Goal: Task Accomplishment & Management: Complete application form

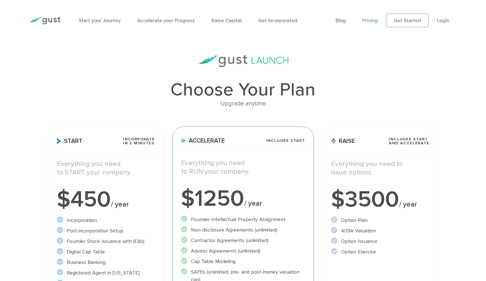
click at [84, 210] on div "$450 / year" at bounding box center [106, 199] width 98 height 23
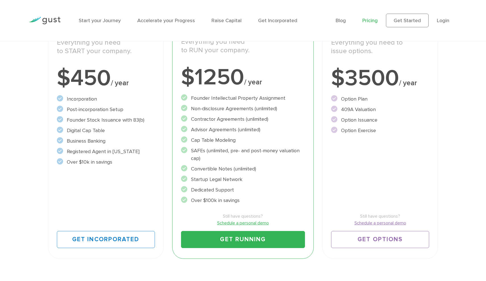
scroll to position [124, 0]
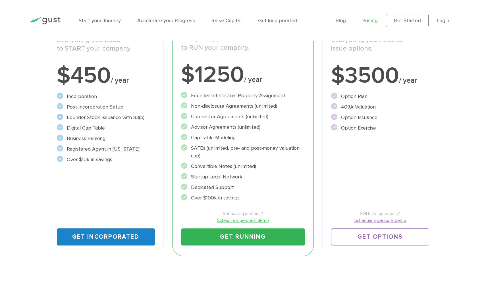
click at [94, 234] on link "Get Incorporated" at bounding box center [106, 237] width 98 height 17
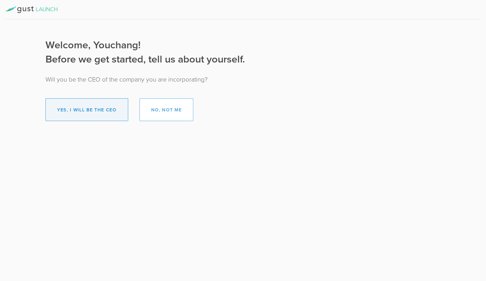
click at [92, 109] on button "Yes, I will be the CEO" at bounding box center [87, 109] width 83 height 23
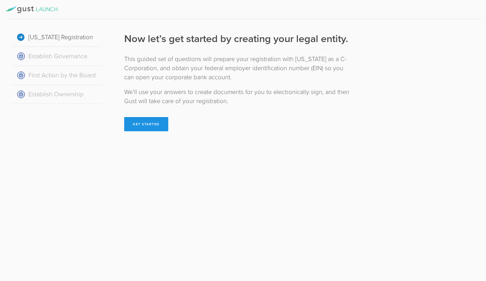
click at [131, 125] on button "Get Started" at bounding box center [146, 124] width 44 height 14
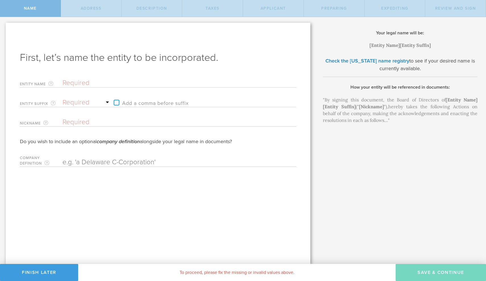
click at [77, 78] on div "Entity Name The name of your [US_STATE] C-Corporation, excluding the suffix. If…" at bounding box center [158, 82] width 276 height 12
click at [66, 81] on input "text" at bounding box center [170, 83] width 214 height 9
type input "K"
type input "Kl"
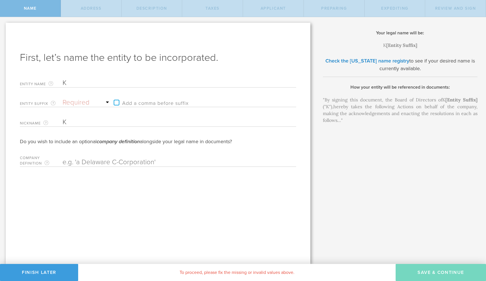
type input "Kl"
type input "Kly"
type input "Klyq"
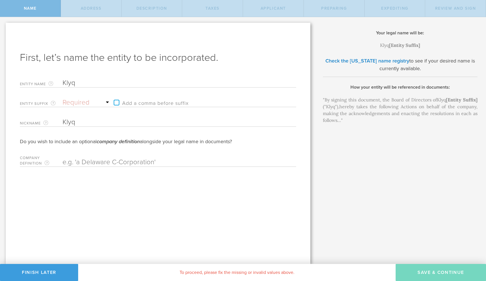
type input "Klyqa"
click at [92, 97] on div "Entity Suffix The approved endings to your company name from Delaware. Required…" at bounding box center [65, 102] width 91 height 12
select select "inc."
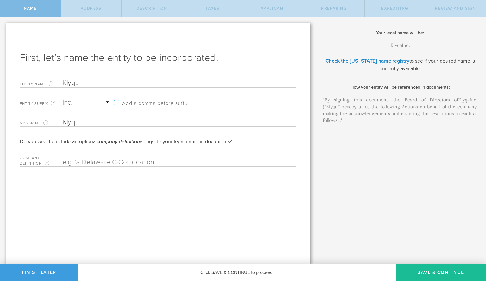
click at [108, 81] on input "Klyqa" at bounding box center [170, 83] width 214 height 9
click at [115, 102] on label "Add a comma before suffix" at bounding box center [150, 102] width 78 height 9
click at [115, 102] on input "Add a comma before suffix" at bounding box center [181, 100] width 140 height 9
checkbox input "true"
drag, startPoint x: 84, startPoint y: 81, endPoint x: 51, endPoint y: 81, distance: 32.7
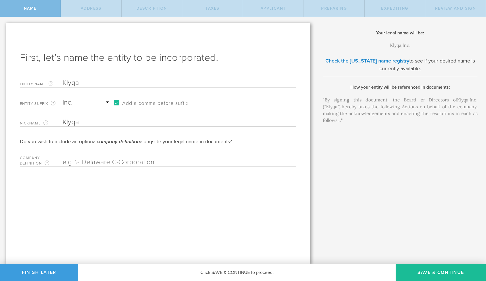
click at [51, 81] on div "Entity Name The name of your Delaware C-Corporation, excluding the suffix. If y…" at bounding box center [158, 82] width 276 height 12
type input "K"
type input "KL"
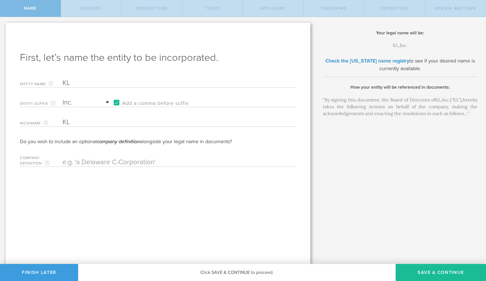
type input "KLY"
type input "KLYQ"
type input "KLYQA"
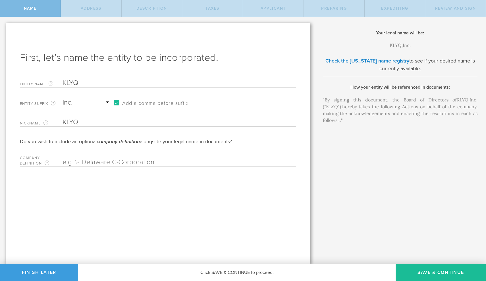
type input "KLYQA"
click at [97, 160] on input "text" at bounding box center [170, 162] width 214 height 9
type input "D"
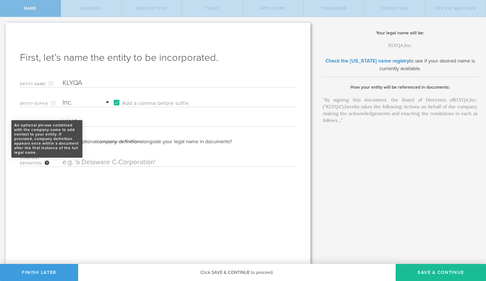
click at [48, 164] on div "An optional phrase combined with the company name to add context to your entity…" at bounding box center [47, 163] width 5 height 5
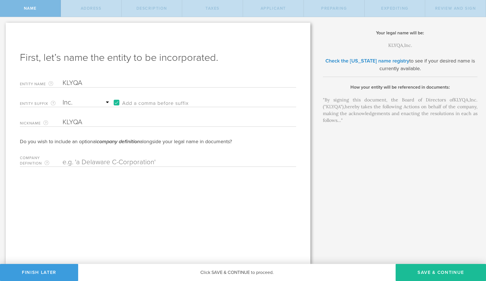
click at [95, 158] on input "text" at bounding box center [170, 162] width 214 height 9
type input "a"
type input "a Delaware C-Corporation"
drag, startPoint x: 147, startPoint y: 160, endPoint x: 45, endPoint y: 157, distance: 102.4
click at [45, 157] on div "Company Definition An optional phrase combined with the company name to add con…" at bounding box center [158, 160] width 276 height 13
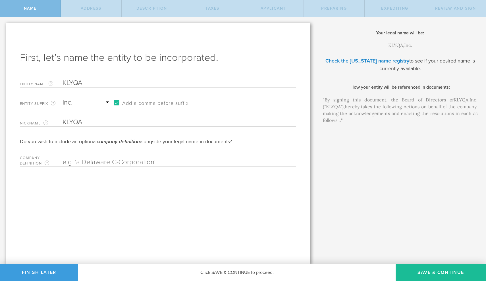
paste input "a Delaware C-Corporation"
type input "a Delaware C-Corporation"
paste input "a Delaware C-Corporation"
type input "a Delaware C-Corporation"
paste input "a Delaware C-Corporation"
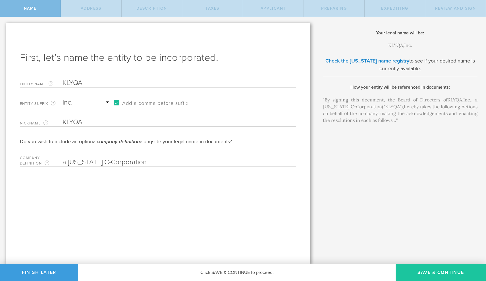
type input "a Delaware C-Corporation"
click at [431, 269] on button "Save & Continue" at bounding box center [441, 272] width 90 height 17
checkbox input "true"
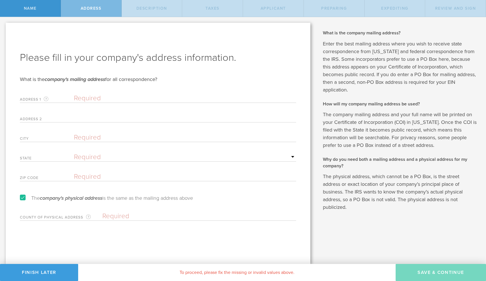
click at [169, 100] on input "text" at bounding box center [185, 98] width 222 height 9
paste input "Youchang Li 2248 Broadway #1935 New York, NY 10024 United States"
drag, startPoint x: 112, startPoint y: 98, endPoint x: 69, endPoint y: 96, distance: 43.0
click at [69, 96] on div "Address 1 A valid U.S. mailing address for your company that is current as of t…" at bounding box center [158, 97] width 276 height 12
click at [171, 100] on input "2248 Broadway #1935 New York, NY 10024 United States" at bounding box center [185, 98] width 222 height 9
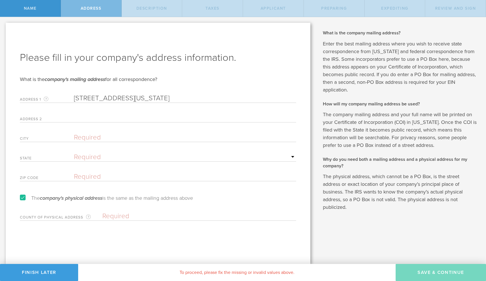
type input "2248 Broadway #1935 New York, NY 10024 United States"
type input "New York City"
click at [149, 149] on form "Please fill in your company's address information. What is the company's mailin…" at bounding box center [158, 136] width 276 height 170
select select "NY"
type input "10024"
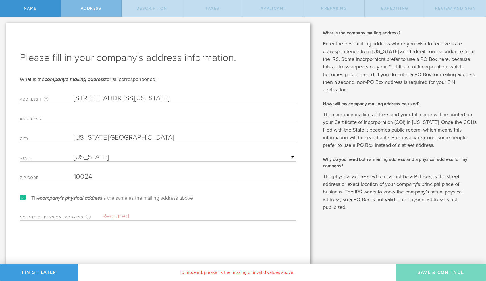
click at [162, 98] on input "2248 Broadway #1935 New York, NY 10024 United States" at bounding box center [185, 98] width 222 height 9
drag, startPoint x: 142, startPoint y: 99, endPoint x: 251, endPoint y: 99, distance: 108.9
click at [251, 99] on input "2248 Broadway #1935 New York, NY 10024 United States" at bounding box center [185, 98] width 222 height 9
drag, startPoint x: 145, startPoint y: 97, endPoint x: 123, endPoint y: 98, distance: 22.2
click at [123, 98] on input "2248 Broadway #1935" at bounding box center [185, 98] width 222 height 9
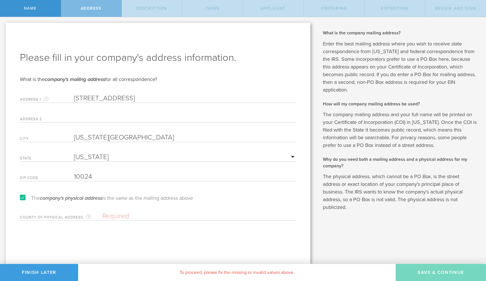
type input "2248 Broadway #1935"
paste input "#1935"
type input "#1935"
click at [131, 178] on input "10024" at bounding box center [185, 177] width 222 height 9
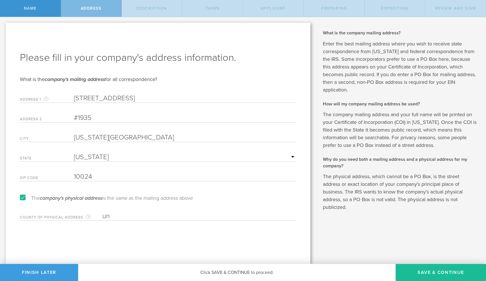
type input "u"
type input "United States"
click at [24, 196] on label "The company's physical address is the same as the mailing address above" at bounding box center [106, 198] width 173 height 5
click at [4, 26] on input "The company's physical address is the same as the mailing address above" at bounding box center [2, 21] width 4 height 9
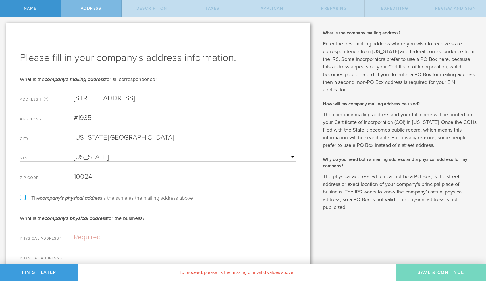
click at [24, 198] on label "The company's physical address is the same as the mailing address above" at bounding box center [106, 198] width 173 height 5
click at [4, 26] on input "The company's physical address is the same as the mailing address above" at bounding box center [2, 21] width 4 height 9
checkbox input "true"
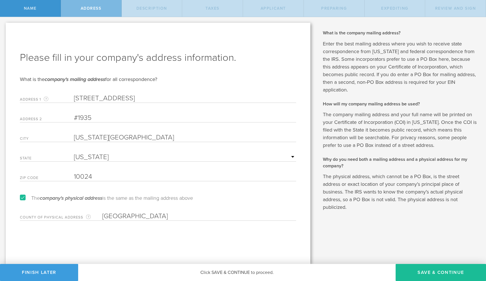
click at [173, 215] on input "United States" at bounding box center [199, 216] width 194 height 9
drag, startPoint x: 159, startPoint y: 216, endPoint x: 86, endPoint y: 216, distance: 72.8
click at [86, 216] on div "County of physical address Enter the county in which the principal place of bus…" at bounding box center [158, 215] width 276 height 12
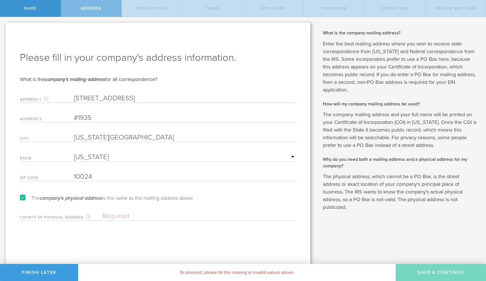
click at [75, 219] on label "County of physical address Enter the county in which the principal place of bus…" at bounding box center [61, 217] width 82 height 7
click at [25, 197] on label "The company's physical address is the same as the mailing address above" at bounding box center [106, 198] width 173 height 5
click at [4, 26] on input "The company's physical address is the same as the mailing address above" at bounding box center [2, 21] width 4 height 9
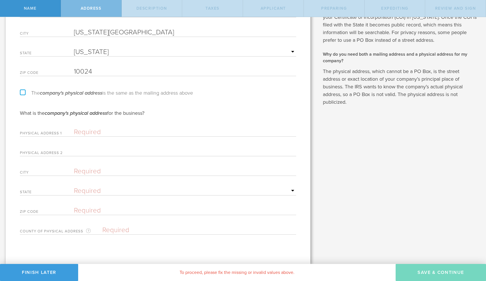
click at [24, 96] on label "The company's physical address is the same as the mailing address above" at bounding box center [106, 92] width 173 height 5
checkbox input "true"
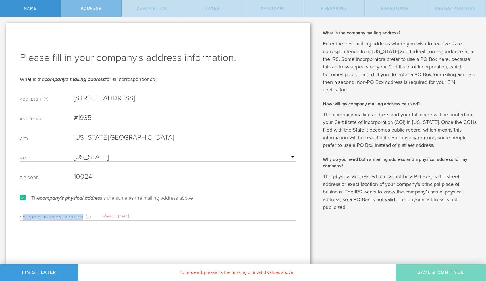
drag, startPoint x: 83, startPoint y: 216, endPoint x: 22, endPoint y: 217, distance: 61.4
click at [21, 217] on label "County of physical address Enter the county in which the principal place of bus…" at bounding box center [61, 217] width 82 height 7
copy label "ounty of physical address"
click at [42, 218] on label "County of physical address Enter the county in which the principal place of bus…" at bounding box center [61, 217] width 82 height 7
drag, startPoint x: 19, startPoint y: 218, endPoint x: 81, endPoint y: 219, distance: 62.6
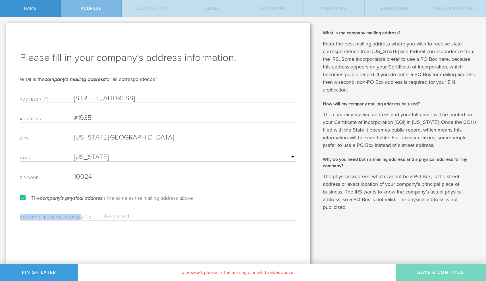
click at [81, 219] on div "Please fill in your company's address information. What is the company's mailin…" at bounding box center [158, 143] width 305 height 241
copy label "County of physical addres"
click at [135, 216] on input "text" at bounding box center [199, 216] width 194 height 9
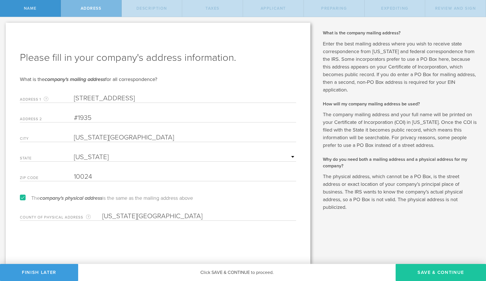
type input "New York County"
click at [449, 274] on button "Save & Continue" at bounding box center [441, 272] width 90 height 17
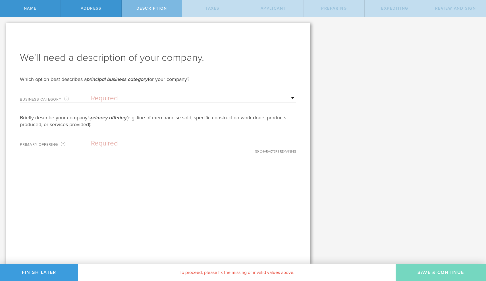
click at [147, 93] on div "Business Category This is for the IRS to categorize your business type. If no d…" at bounding box center [158, 97] width 276 height 12
click at [111, 144] on input "text" at bounding box center [193, 143] width 205 height 9
click at [125, 168] on div "We'll need a description of your company. Which option best describes a princip…" at bounding box center [158, 143] width 305 height 241
select select "retail"
click at [133, 144] on input "text" at bounding box center [193, 143] width 205 height 9
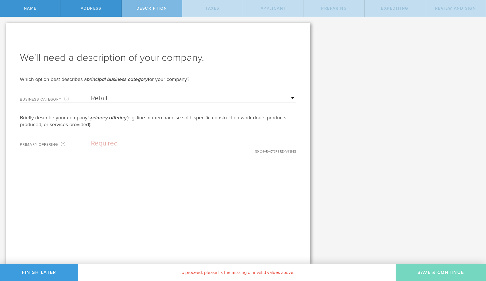
paste input "Provision of sales and technical support services"
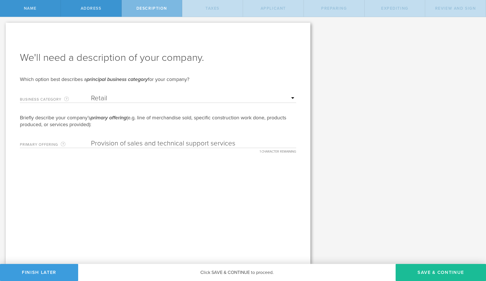
drag, startPoint x: 236, startPoint y: 144, endPoint x: 252, endPoint y: 145, distance: 16.0
click at [252, 145] on input "Provision of sales and technical support services" at bounding box center [193, 143] width 205 height 9
type input "Provision of sales and te"
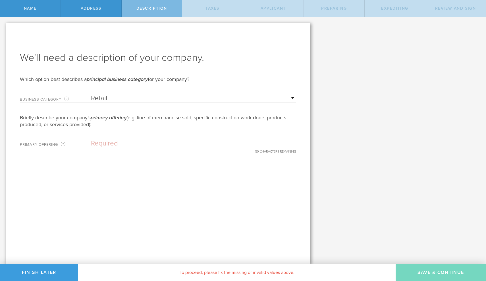
paste input "Sales and technical support for smart pet products"
type input "Sales and technical support for smart pet products"
paste input "Smart pet products sales & support services"
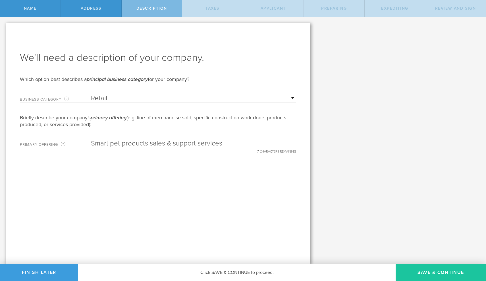
type input "Smart pet products sales & support services"
click at [423, 268] on button "Save & Continue" at bounding box center [441, 272] width 90 height 17
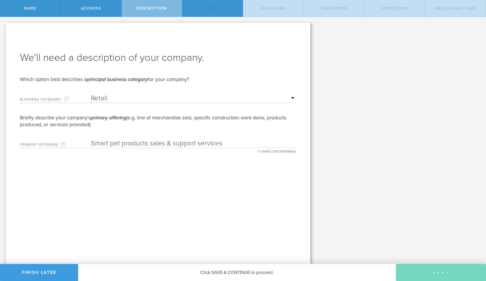
type input "0"
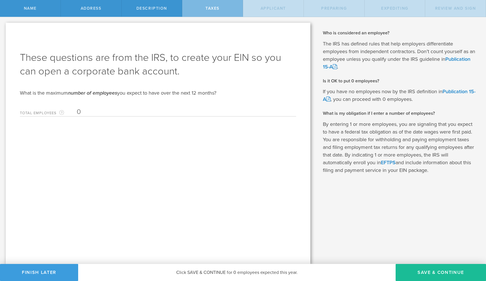
click at [172, 111] on input "0" at bounding box center [185, 112] width 217 height 9
click at [105, 112] on input "0" at bounding box center [185, 112] width 217 height 9
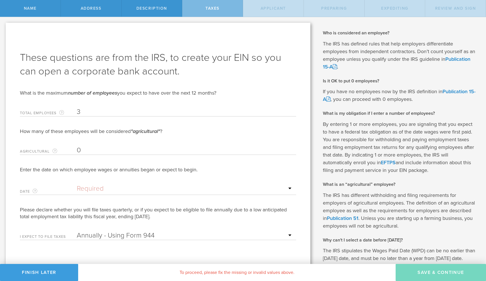
type input "3"
click at [96, 147] on input "0" at bounding box center [185, 150] width 217 height 9
type input "0"
click at [99, 189] on input "text" at bounding box center [185, 189] width 217 height 9
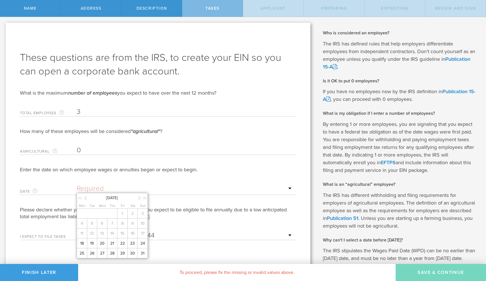
click at [176, 189] on input "text" at bounding box center [185, 189] width 217 height 9
click at [188, 97] on form "These questions are from the IRS, to create your EIN so you can open a corporat…" at bounding box center [158, 145] width 276 height 189
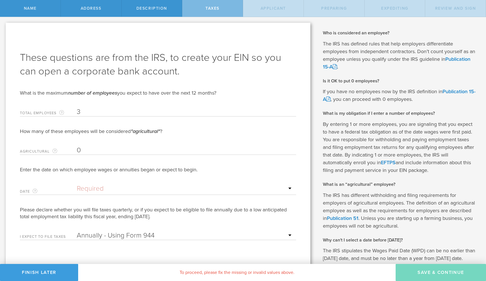
click at [141, 190] on input "text" at bounding box center [185, 189] width 217 height 9
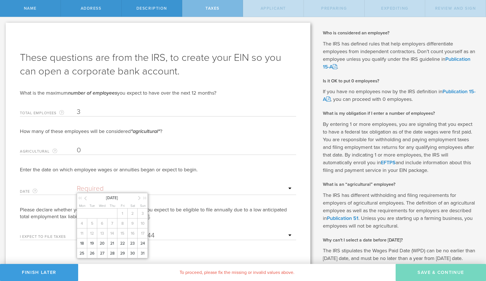
click at [138, 153] on input "0" at bounding box center [185, 150] width 217 height 9
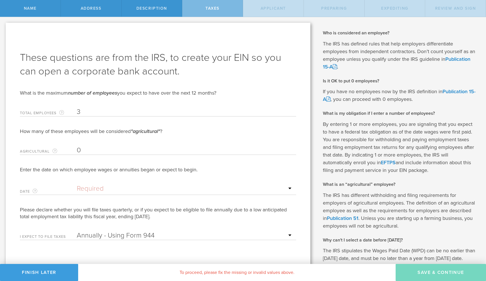
click at [123, 186] on input "text" at bounding box center [185, 189] width 217 height 9
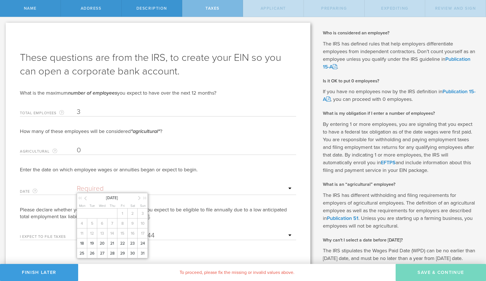
click at [122, 198] on span "August 2025" at bounding box center [112, 198] width 48 height 6
click at [144, 198] on icon at bounding box center [145, 198] width 4 height 4
click at [140, 198] on icon at bounding box center [139, 198] width 3 height 7
click at [87, 200] on div at bounding box center [83, 199] width 10 height 6
click at [86, 200] on icon at bounding box center [85, 198] width 3 height 7
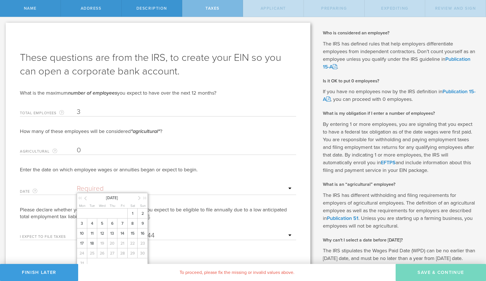
click at [86, 200] on icon at bounding box center [85, 198] width 3 height 7
click at [84, 219] on span "1" at bounding box center [82, 214] width 10 height 10
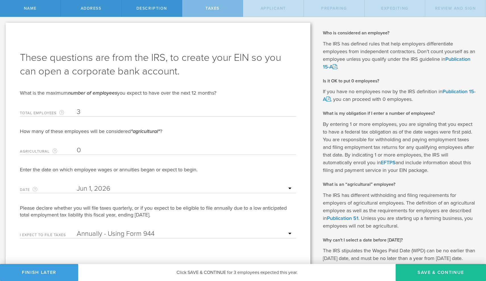
click at [210, 224] on div "How many of these employees will be considered "agricultural" ? Agricultural Th…" at bounding box center [158, 183] width 276 height 111
click at [210, 228] on div "I expect to file taxes Annually - Using Form 944 Quarterly - Using Form 941" at bounding box center [158, 233] width 276 height 12
select select "false"
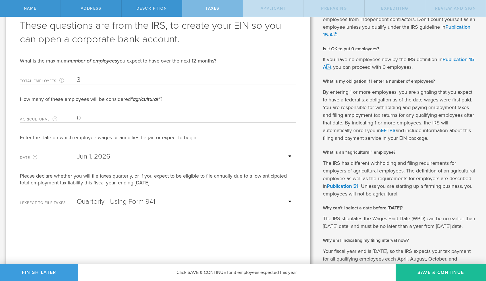
scroll to position [72, 0]
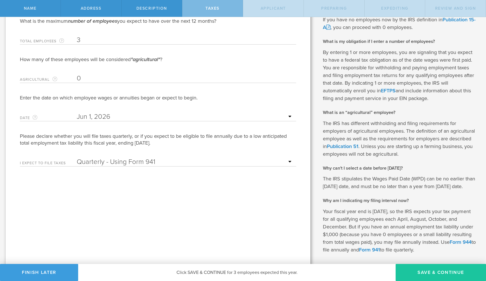
click at [409, 271] on button "Save & Continue" at bounding box center [441, 272] width 90 height 17
type input "CEO"
select select "US"
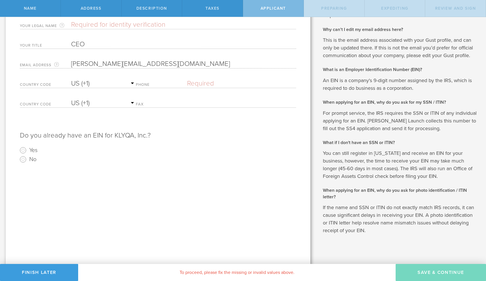
scroll to position [0, 0]
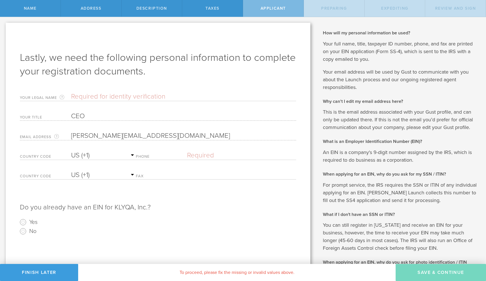
click at [146, 97] on input "text" at bounding box center [183, 96] width 225 height 9
type input "Youchang Li"
drag, startPoint x: 192, startPoint y: 204, endPoint x: 158, endPoint y: 188, distance: 37.4
click at [185, 199] on p "Do you already have an EIN for KLYQA, Inc.?" at bounding box center [158, 204] width 276 height 15
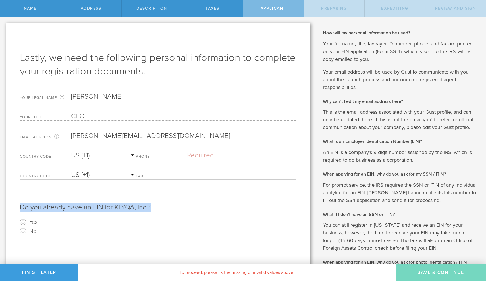
select select "CA"
click at [162, 153] on div "Phone Please enter a valid phone number." at bounding box center [216, 154] width 160 height 12
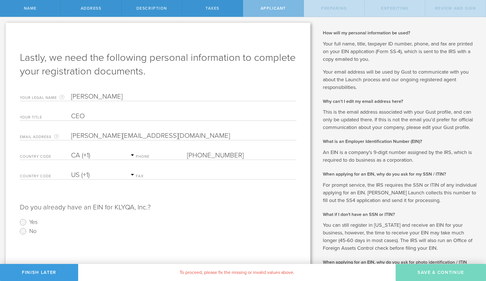
type input "(647) 631-7580"
click at [29, 204] on p "Do you already have an EIN for KLYQA, Inc.?" at bounding box center [158, 204] width 276 height 15
drag, startPoint x: 101, startPoint y: 208, endPoint x: 93, endPoint y: 208, distance: 8.0
click at [93, 208] on p "Do you already have an EIN for KLYQA, Inc.?" at bounding box center [158, 204] width 276 height 15
click at [23, 231] on input "No" at bounding box center [22, 231] width 9 height 9
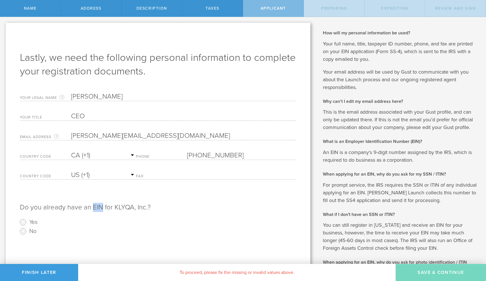
radio input "true"
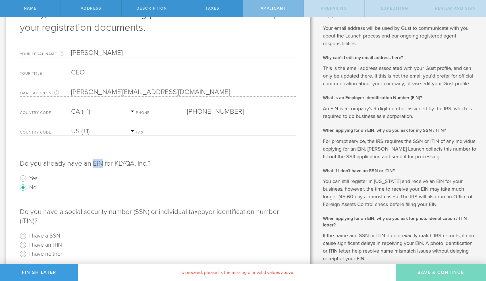
scroll to position [48, 0]
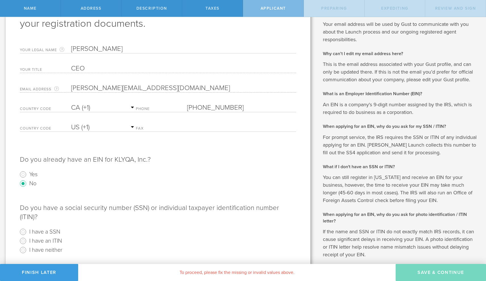
click at [109, 181] on radio "No" at bounding box center [158, 183] width 276 height 9
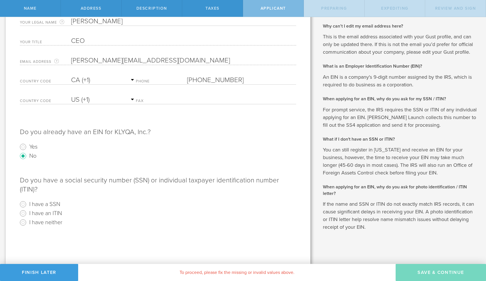
scroll to position [0, 0]
click at [44, 218] on label "I have neither" at bounding box center [45, 222] width 33 height 8
click at [28, 218] on input "I have neither" at bounding box center [22, 222] width 9 height 9
radio input "true"
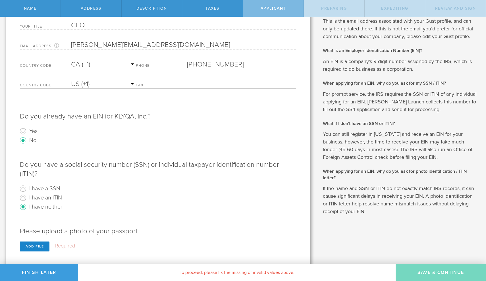
scroll to position [91, 0]
click at [41, 242] on div "Add file" at bounding box center [35, 247] width 30 height 10
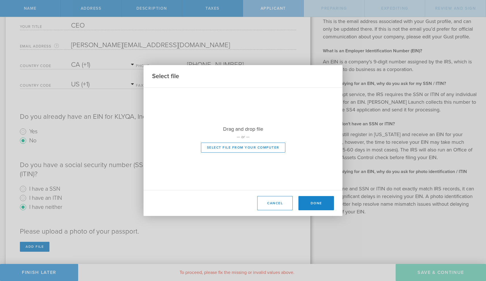
scroll to position [81, 0]
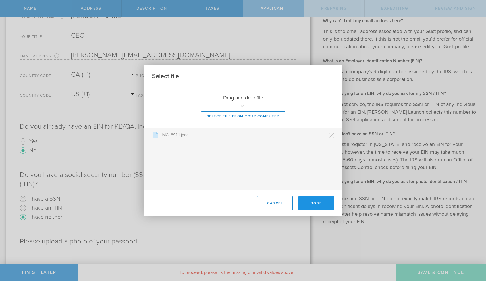
click at [323, 205] on button "Done" at bounding box center [317, 203] width 36 height 14
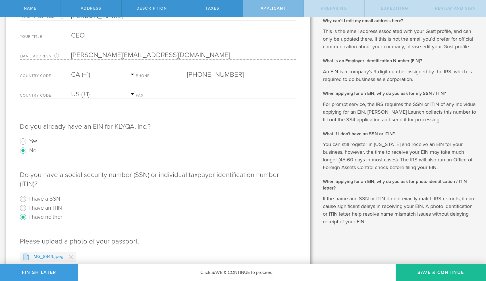
click at [38, 254] on p "IMG_8944.jpeg" at bounding box center [47, 257] width 31 height 7
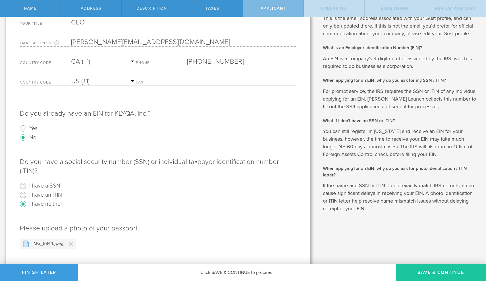
scroll to position [94, 0]
click at [457, 275] on button "Save & Continue" at bounding box center [441, 272] width 90 height 17
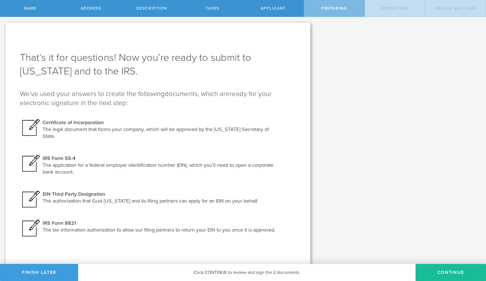
scroll to position [0, 0]
click at [432, 273] on button "Continue" at bounding box center [451, 272] width 71 height 17
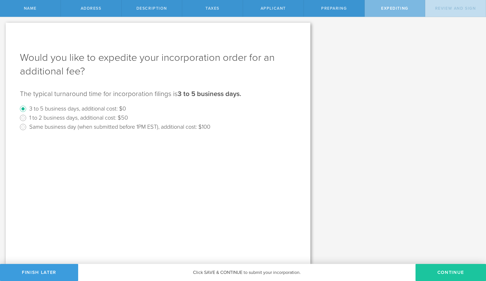
click at [450, 272] on button "Continue" at bounding box center [451, 272] width 71 height 17
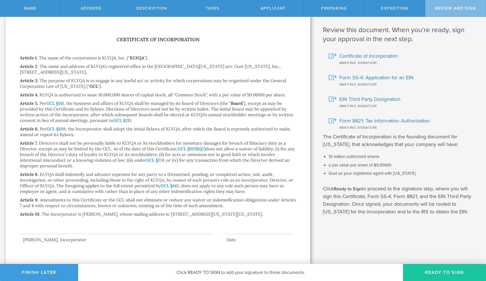
click at [455, 270] on button "Ready to Sign" at bounding box center [444, 272] width 83 height 17
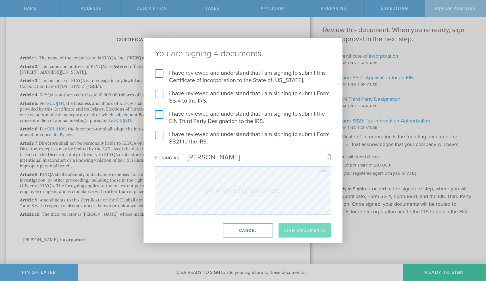
click at [164, 71] on label "I have reviewed and understand that I am signing to submit this Certificate of …" at bounding box center [243, 76] width 176 height 15
click at [0, 0] on input "I have reviewed and understand that I am signing to submit this Certificate of …" at bounding box center [0, 0] width 0 height 0
click at [160, 92] on label "I have reviewed and understand that I am signing to submit Form SS-4 to the IRS." at bounding box center [243, 97] width 176 height 15
click at [0, 0] on input "I have reviewed and understand that I am signing to submit Form SS-4 to the IRS." at bounding box center [0, 0] width 0 height 0
click at [160, 112] on label "I have reviewed and understand that I am signing to submit the EIN Third Party …" at bounding box center [243, 117] width 176 height 15
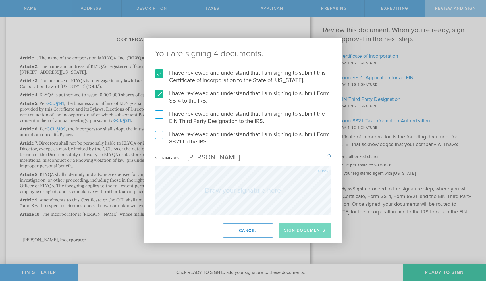
click at [0, 0] on input "I have reviewed and understand that I am signing to submit the EIN Third Party …" at bounding box center [0, 0] width 0 height 0
click at [162, 133] on label "I have reviewed and understand that I am signing to submit Form 8821 to the IRS." at bounding box center [243, 138] width 176 height 15
click at [0, 0] on input "I have reviewed and understand that I am signing to submit Form 8821 to the IRS." at bounding box center [0, 0] width 0 height 0
click at [249, 228] on button "Cancel" at bounding box center [248, 231] width 50 height 14
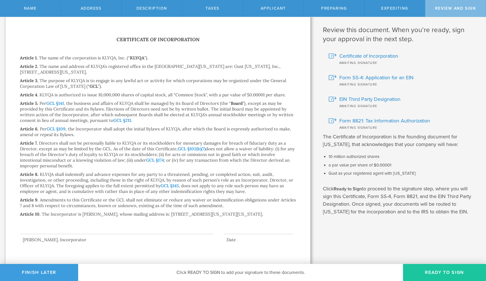
click at [438, 272] on button "Ready to Sign" at bounding box center [444, 272] width 83 height 17
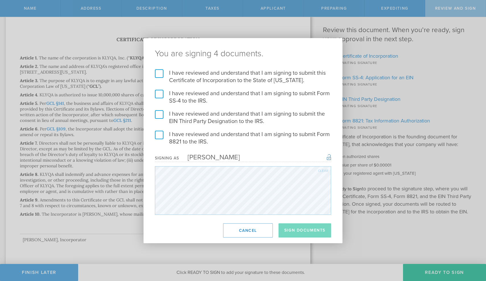
click at [322, 171] on div "Clear" at bounding box center [323, 170] width 10 height 3
click at [324, 171] on div "Clear" at bounding box center [323, 170] width 10 height 3
click at [275, 219] on div "You are signing 4 documents. I have reviewed and understand that I am signing t…" at bounding box center [243, 140] width 199 height 205
click at [321, 170] on div "Clear" at bounding box center [323, 170] width 10 height 3
click at [325, 170] on div "Clear" at bounding box center [323, 170] width 10 height 3
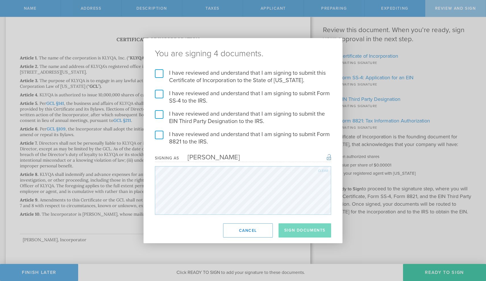
click at [320, 171] on div "Clear" at bounding box center [323, 170] width 10 height 3
click at [322, 171] on div "Clear" at bounding box center [323, 170] width 10 height 3
click at [320, 169] on div "Clear" at bounding box center [243, 190] width 176 height 49
click at [325, 169] on div "Clear" at bounding box center [323, 170] width 10 height 3
click at [163, 133] on label "I have reviewed and understand that I am signing to submit Form 8821 to the IRS." at bounding box center [243, 138] width 176 height 15
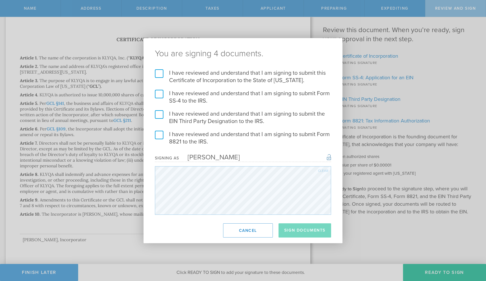
click at [0, 0] on input "I have reviewed and understand that I am signing to submit Form 8821 to the IRS." at bounding box center [0, 0] width 0 height 0
click at [161, 112] on label "I have reviewed and understand that I am signing to submit the EIN Third Party …" at bounding box center [243, 117] width 176 height 15
click at [0, 0] on input "I have reviewed and understand that I am signing to submit the EIN Third Party …" at bounding box center [0, 0] width 0 height 0
click at [161, 96] on label "I have reviewed and understand that I am signing to submit Form SS-4 to the IRS." at bounding box center [243, 97] width 176 height 15
click at [0, 0] on input "I have reviewed and understand that I am signing to submit Form SS-4 to the IRS." at bounding box center [0, 0] width 0 height 0
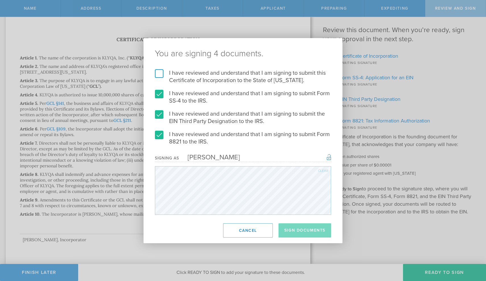
click at [159, 75] on label "I have reviewed and understand that I am signing to submit this Certificate of …" at bounding box center [243, 76] width 176 height 15
click at [0, 0] on input "I have reviewed and understand that I am signing to submit this Certificate of …" at bounding box center [0, 0] width 0 height 0
click at [322, 171] on div "Clear" at bounding box center [323, 170] width 10 height 3
click at [322, 172] on div "Clear" at bounding box center [323, 170] width 10 height 3
click at [321, 170] on div "Clear" at bounding box center [323, 170] width 10 height 3
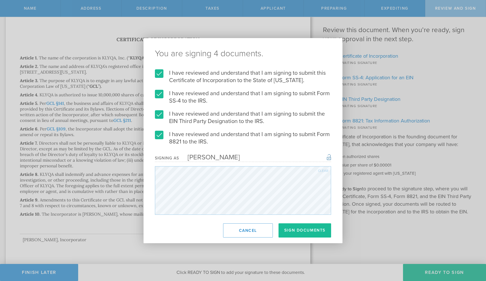
click at [323, 172] on div "Clear" at bounding box center [323, 170] width 10 height 3
click at [324, 172] on div "Clear" at bounding box center [323, 170] width 10 height 3
click at [322, 171] on div "Clear" at bounding box center [323, 170] width 10 height 3
click at [323, 170] on div "Clear" at bounding box center [323, 170] width 10 height 3
click at [320, 169] on div "Clear" at bounding box center [323, 170] width 10 height 3
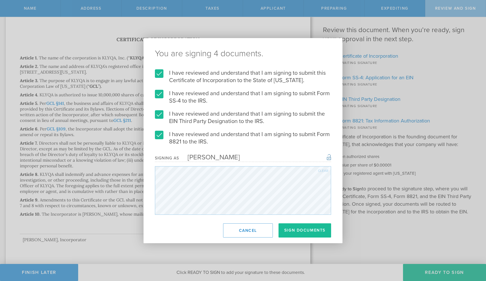
click at [324, 171] on div "Clear" at bounding box center [323, 170] width 10 height 3
click at [321, 170] on div "Clear" at bounding box center [323, 170] width 10 height 3
click at [323, 170] on div "Clear" at bounding box center [323, 170] width 10 height 3
click at [251, 196] on form "I have reviewed and understand that I am signing to submit this Certificate of …" at bounding box center [243, 142] width 176 height 146
click at [306, 231] on button "Sign Documents" at bounding box center [305, 231] width 53 height 14
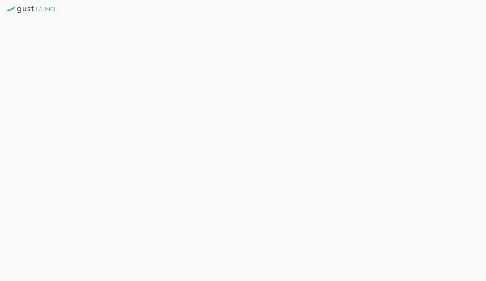
click at [76, 90] on div "Establish Ownership" at bounding box center [56, 94] width 90 height 19
